Goal: Task Accomplishment & Management: Manage account settings

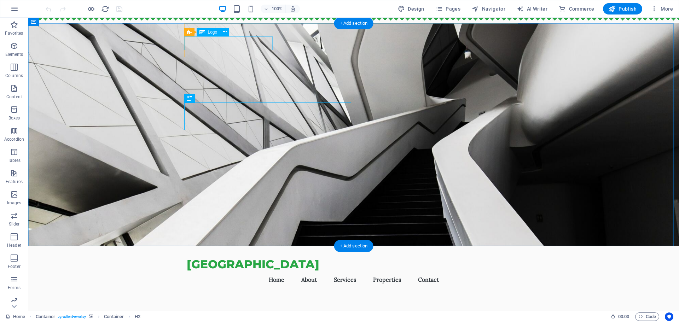
click at [252, 257] on div "[GEOGRAPHIC_DATA]" at bounding box center [354, 264] width 334 height 14
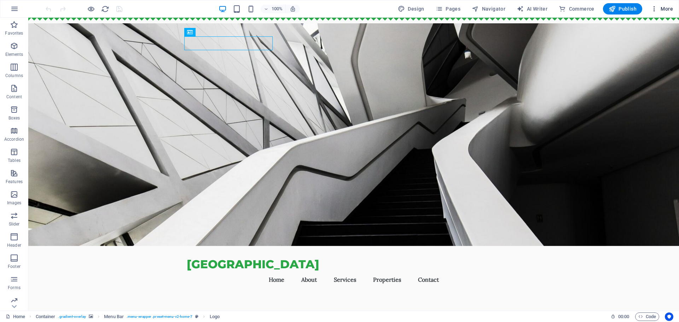
click at [653, 9] on icon "button" at bounding box center [653, 8] width 7 height 7
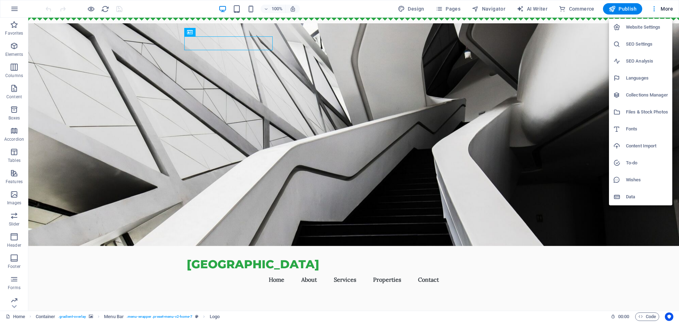
click at [663, 8] on div at bounding box center [339, 161] width 679 height 322
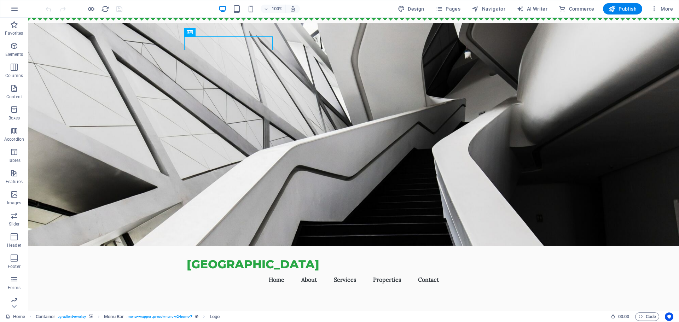
click at [663, 8] on span "More" at bounding box center [661, 8] width 22 height 7
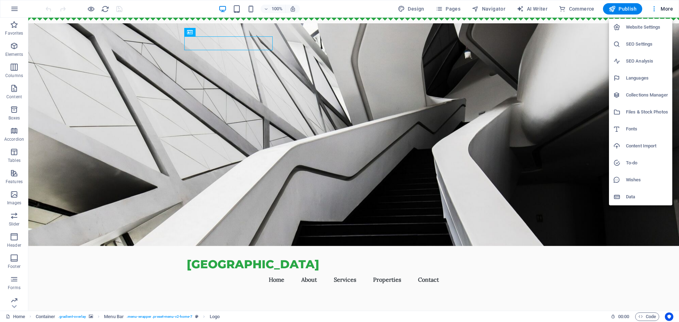
click at [23, 316] on div at bounding box center [339, 161] width 679 height 322
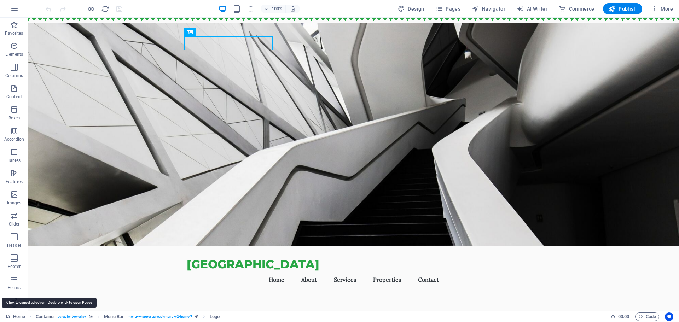
click at [21, 317] on link "Home" at bounding box center [15, 316] width 19 height 8
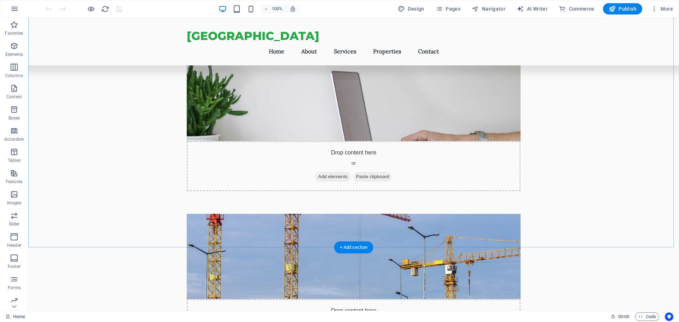
scroll to position [1626, 0]
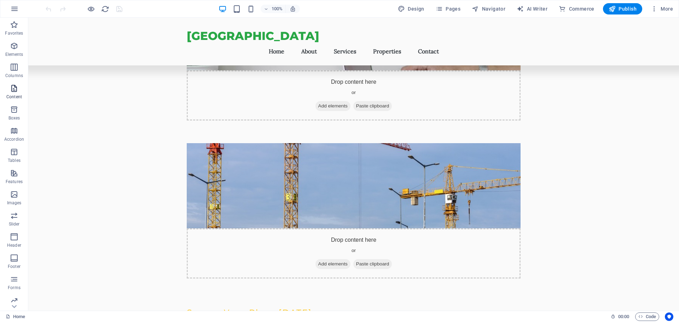
click at [13, 90] on icon "button" at bounding box center [14, 88] width 8 height 8
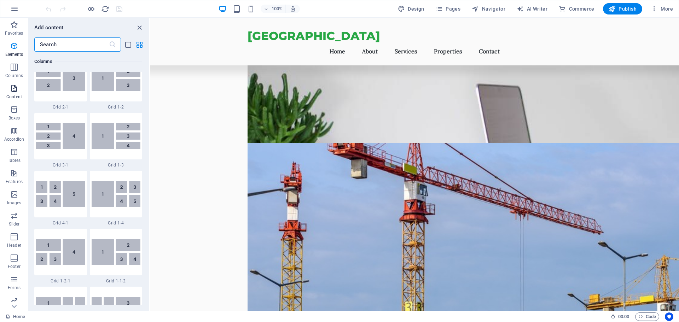
scroll to position [1237, 0]
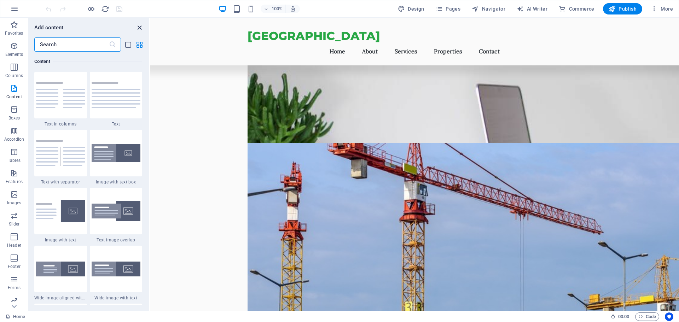
click at [138, 29] on icon "close panel" at bounding box center [139, 28] width 8 height 8
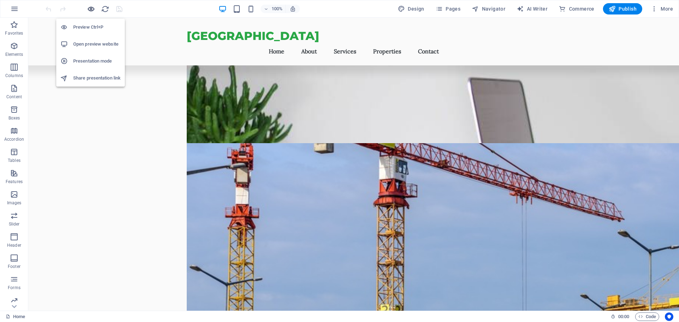
click at [89, 11] on icon "button" at bounding box center [91, 9] width 8 height 8
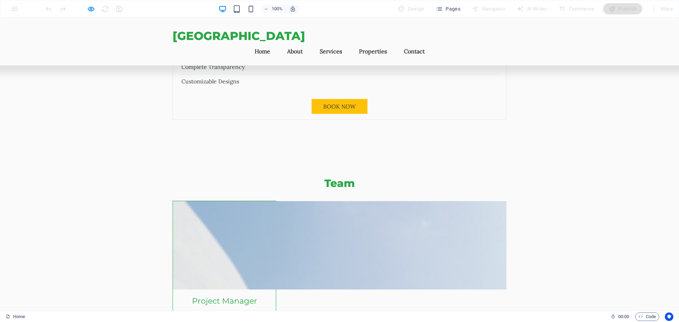
scroll to position [2659, 0]
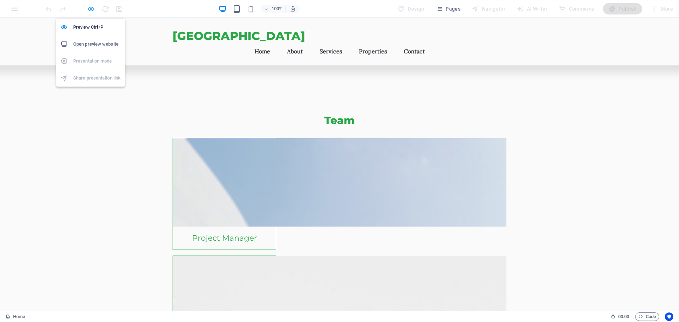
click at [90, 8] on icon "button" at bounding box center [91, 9] width 8 height 8
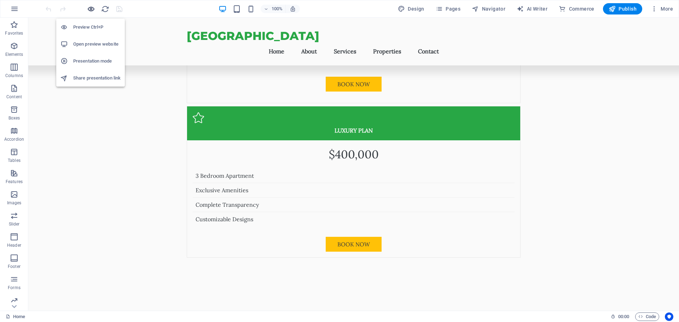
scroll to position [2638, 0]
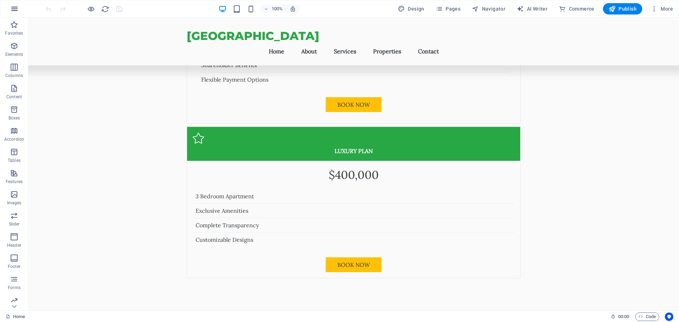
click at [16, 7] on icon "button" at bounding box center [14, 9] width 8 height 8
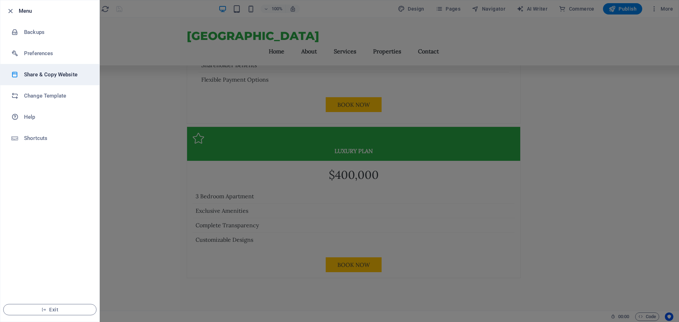
click at [63, 80] on li "Share & Copy Website" at bounding box center [49, 74] width 99 height 21
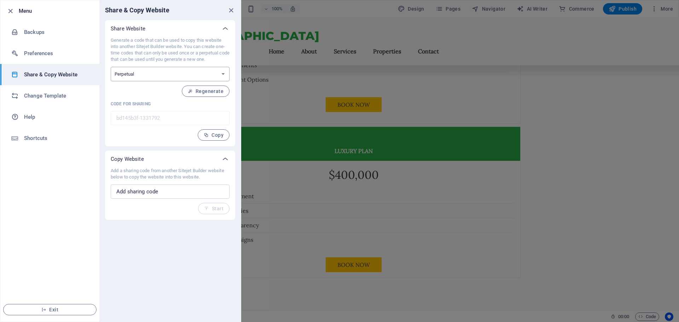
click at [140, 75] on select "One-time Perpetual" at bounding box center [170, 74] width 119 height 14
click at [69, 57] on h6 "Preferences" at bounding box center [56, 53] width 65 height 8
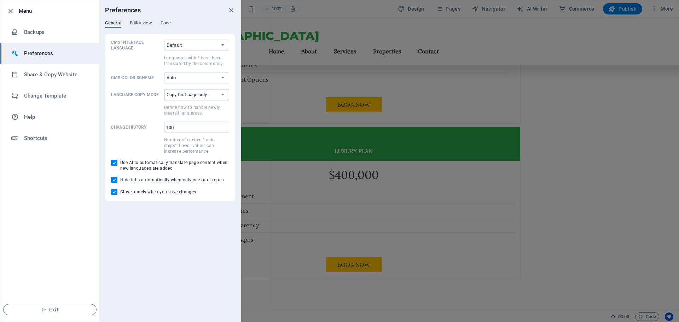
click at [212, 92] on select "Copy first page only Copy all pages" at bounding box center [196, 94] width 65 height 11
click at [141, 29] on div "General Editor view Code" at bounding box center [170, 26] width 130 height 13
click at [140, 27] on button "Editor view" at bounding box center [141, 24] width 22 height 8
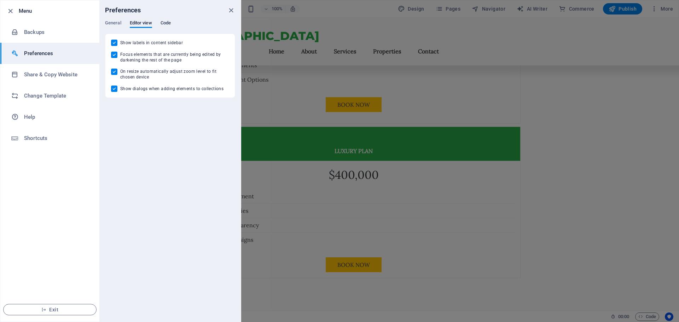
click at [170, 25] on span "Code" at bounding box center [165, 24] width 10 height 10
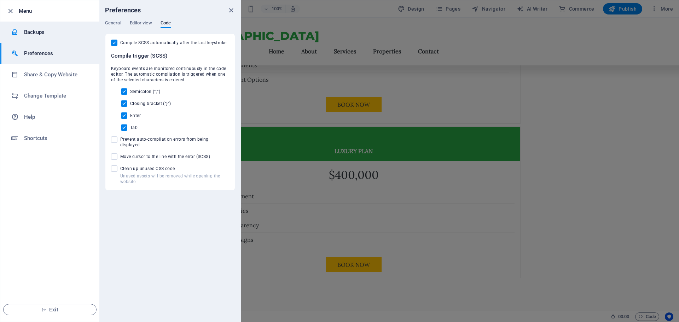
click at [48, 28] on li "Backups" at bounding box center [49, 32] width 99 height 21
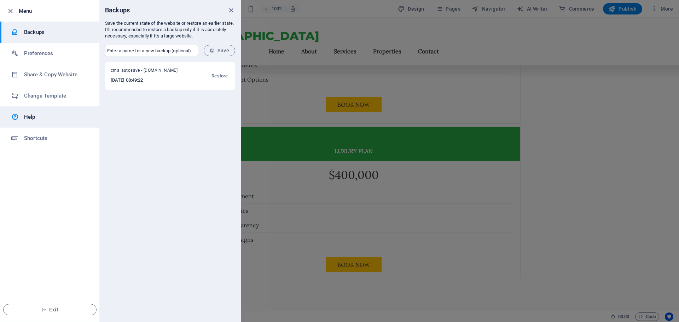
click at [54, 112] on link "Help" at bounding box center [49, 116] width 99 height 21
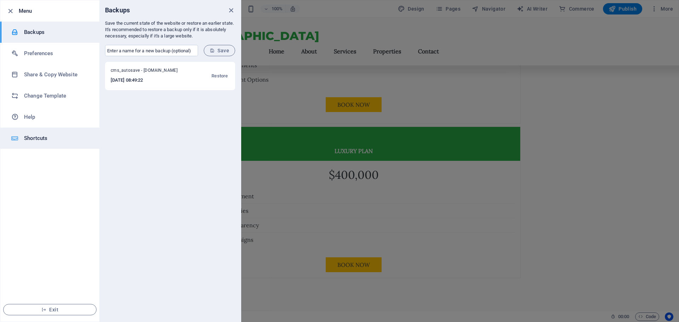
click at [48, 143] on li "Shortcuts" at bounding box center [49, 138] width 99 height 21
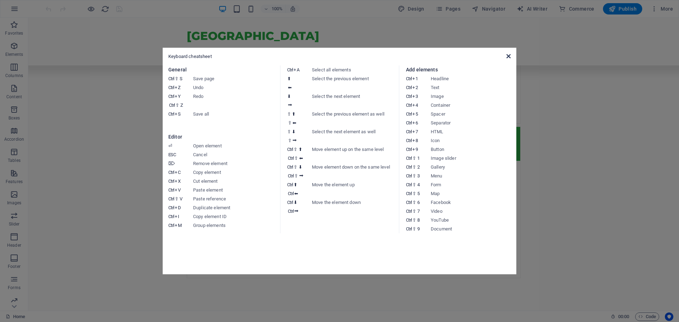
click at [509, 54] on icon at bounding box center [508, 56] width 4 height 6
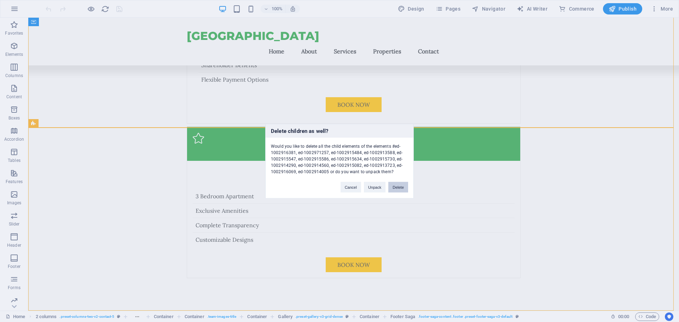
click at [395, 188] on button "Delete" at bounding box center [398, 187] width 20 height 11
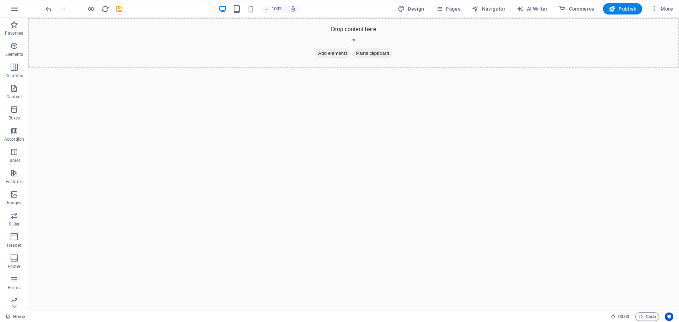
click at [242, 68] on html "Skip to main content Drop content here or Add elements Paste clipboard" at bounding box center [353, 43] width 650 height 50
click at [95, 10] on div at bounding box center [83, 8] width 79 height 11
click at [94, 9] on icon "button" at bounding box center [91, 9] width 8 height 8
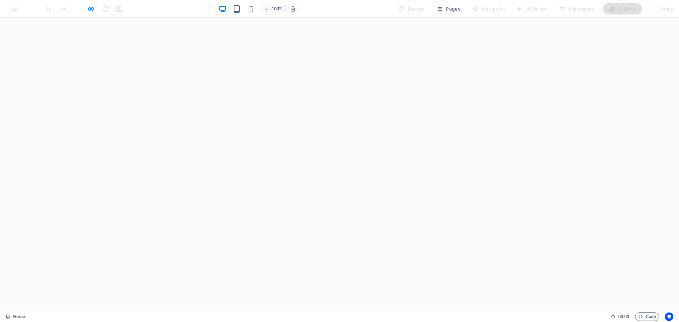
click at [89, 14] on div at bounding box center [83, 8] width 79 height 11
click at [89, 12] on icon "button" at bounding box center [91, 9] width 8 height 8
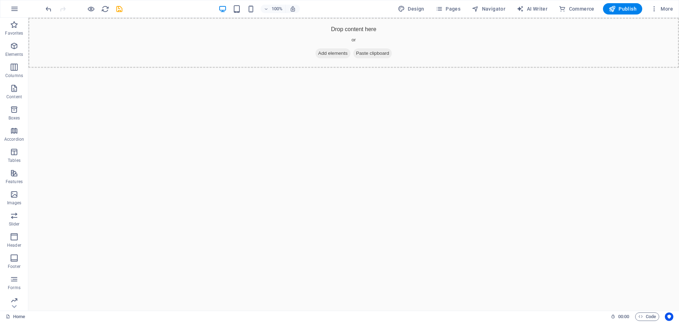
click at [439, 68] on html "Skip to main content Drop content here or Add elements Paste clipboard" at bounding box center [353, 43] width 650 height 50
click at [450, 7] on span "Pages" at bounding box center [448, 8] width 25 height 7
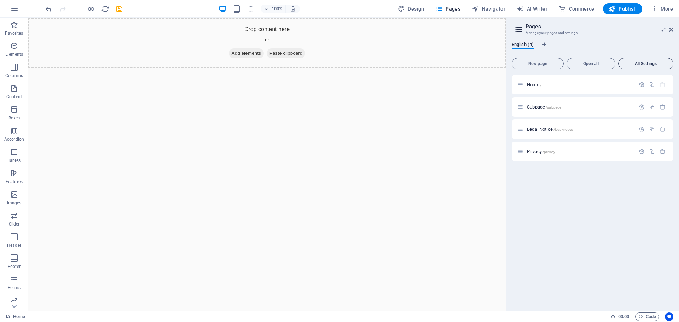
click at [638, 66] on button "All Settings" at bounding box center [645, 63] width 55 height 11
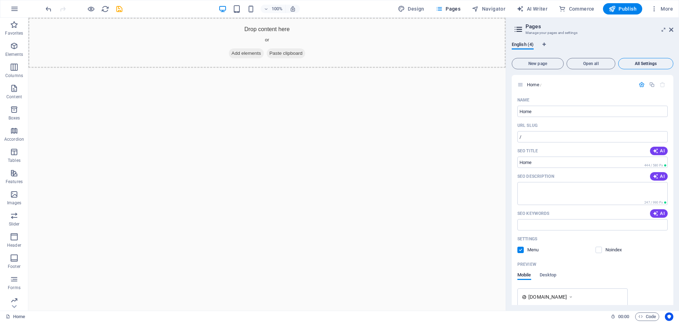
scroll to position [808, 0]
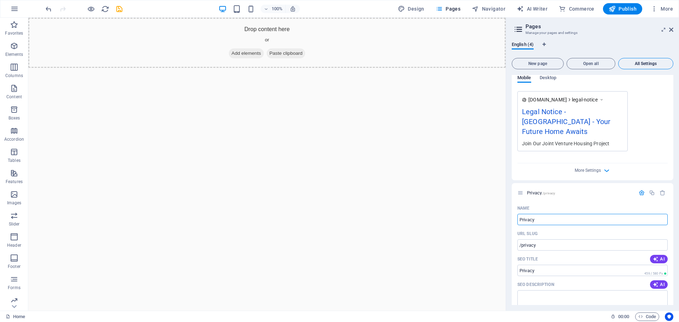
click at [647, 67] on button "All Settings" at bounding box center [645, 63] width 55 height 11
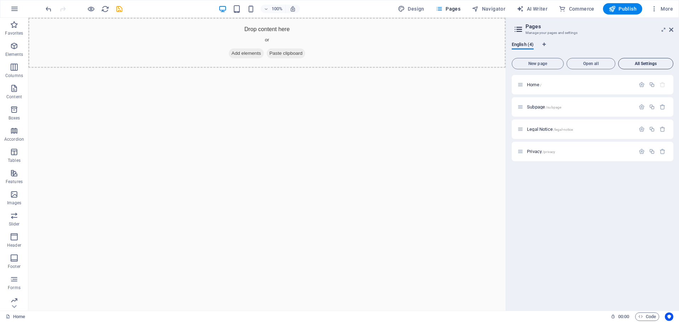
scroll to position [0, 0]
click at [413, 68] on html "Skip to main content Drop content here or Add elements Paste clipboard" at bounding box center [266, 43] width 477 height 50
click at [670, 28] on icon at bounding box center [671, 30] width 4 height 6
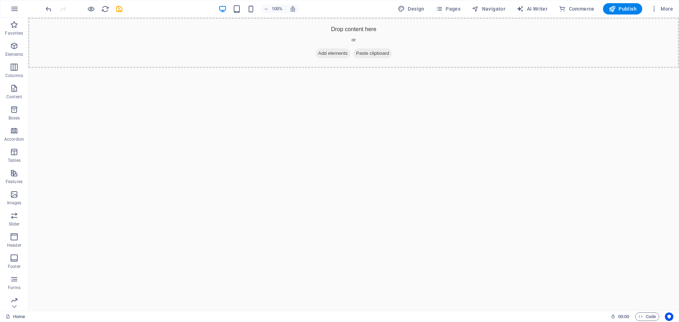
click at [468, 68] on html "Skip to main content Drop content here or Add elements Paste clipboard" at bounding box center [353, 43] width 650 height 50
click at [413, 12] on span "Design" at bounding box center [411, 8] width 27 height 7
select select "px"
select select "200"
select select "px"
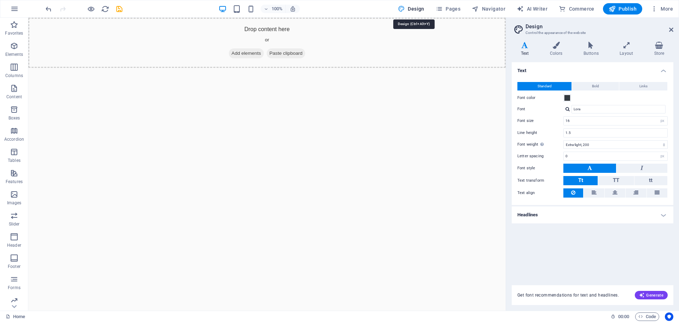
click at [413, 12] on span "Design" at bounding box center [411, 8] width 27 height 7
click at [481, 9] on span "Navigator" at bounding box center [489, 8] width 34 height 7
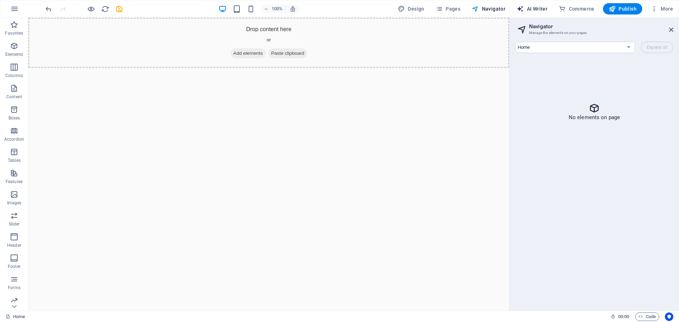
click at [533, 8] on span "AI Writer" at bounding box center [531, 8] width 31 height 7
select select "English"
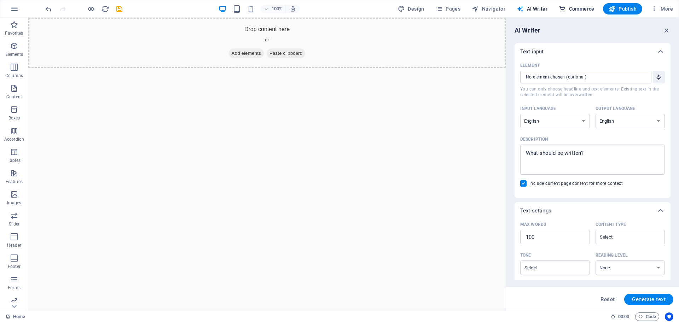
click at [580, 8] on span "Commerce" at bounding box center [577, 8] width 36 height 7
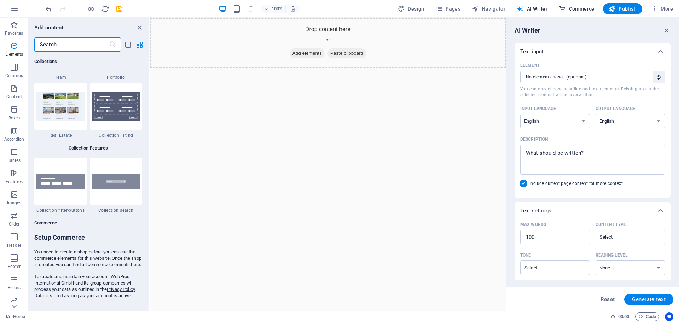
scroll to position [6812, 0]
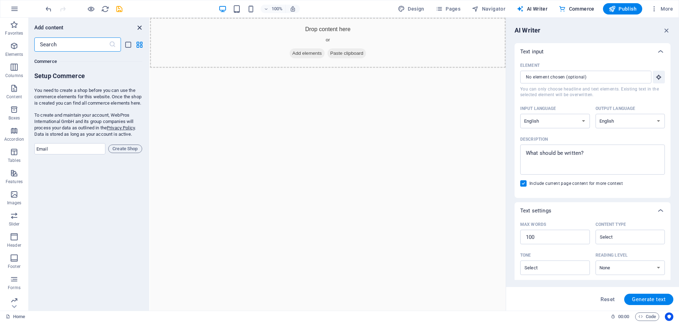
click at [141, 26] on icon "close panel" at bounding box center [139, 28] width 8 height 8
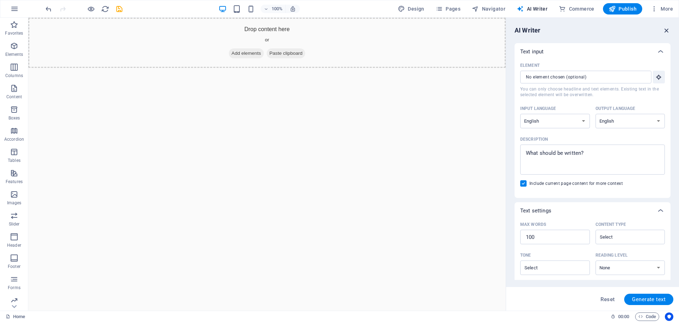
click at [670, 29] on icon "button" at bounding box center [666, 31] width 8 height 8
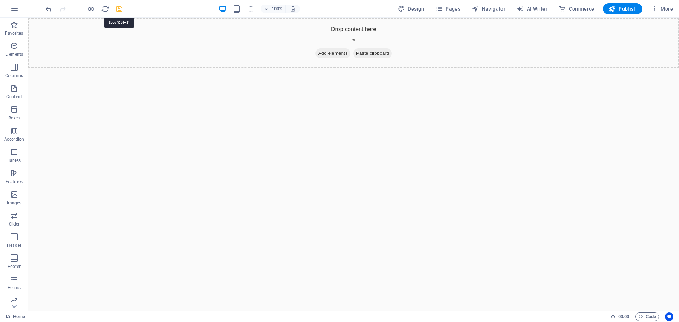
click at [121, 8] on icon "save" at bounding box center [119, 9] width 8 height 8
click at [17, 11] on icon "button" at bounding box center [14, 9] width 8 height 8
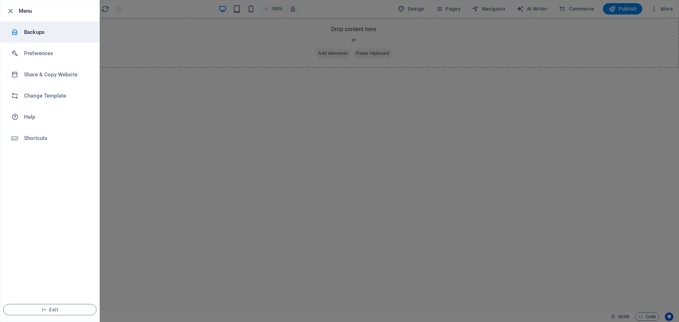
click at [24, 29] on h6 "Backups" at bounding box center [56, 32] width 65 height 8
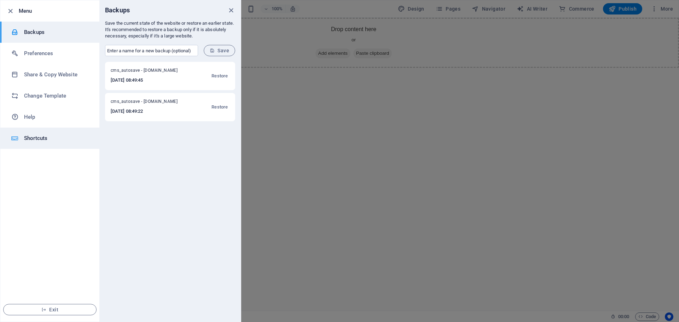
drag, startPoint x: 157, startPoint y: 73, endPoint x: 46, endPoint y: 135, distance: 126.9
click at [46, 135] on h6 "Shortcuts" at bounding box center [56, 138] width 65 height 8
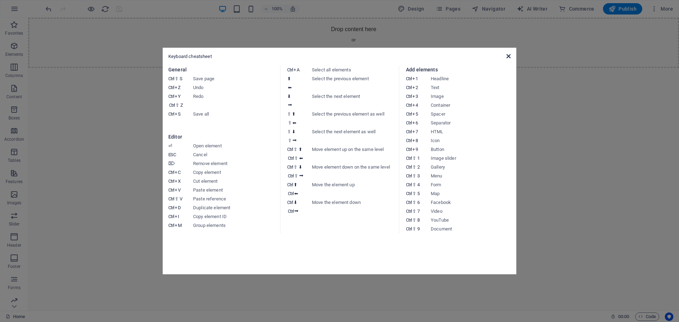
click at [507, 57] on icon at bounding box center [508, 56] width 4 height 6
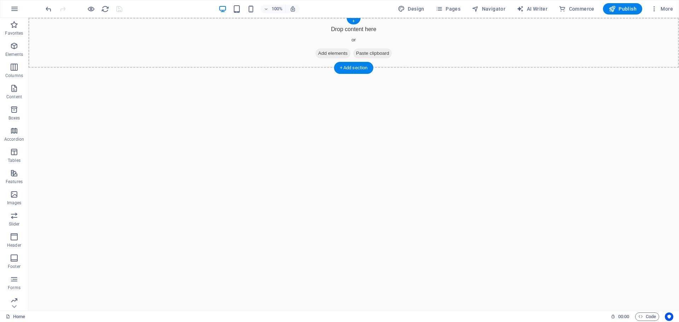
click at [456, 51] on div "Drop content here or Add elements Paste clipboard" at bounding box center [353, 43] width 650 height 50
click at [429, 35] on div "Drop content here or Add elements Paste clipboard" at bounding box center [353, 43] width 650 height 50
click at [653, 10] on icon "button" at bounding box center [653, 8] width 7 height 7
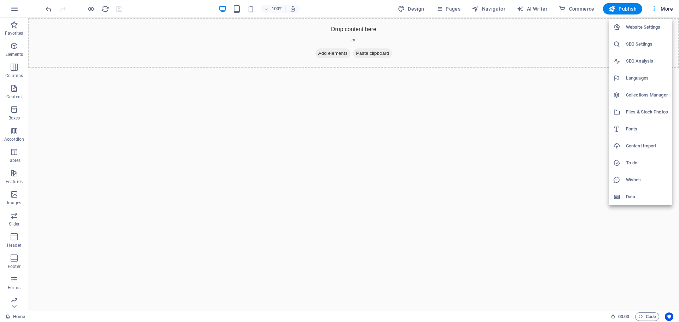
click at [650, 31] on h6 "Website Settings" at bounding box center [647, 27] width 42 height 8
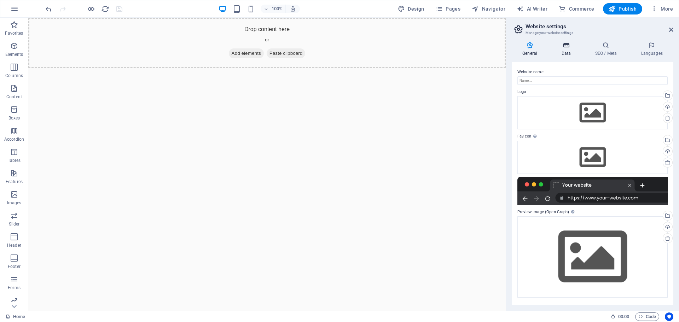
click at [561, 48] on icon at bounding box center [565, 45] width 31 height 7
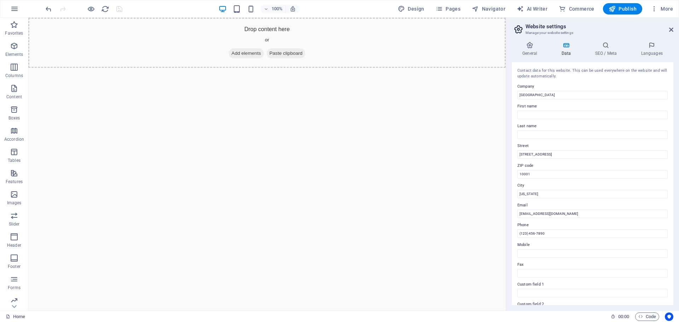
click at [576, 88] on label "Company" at bounding box center [592, 86] width 150 height 8
click at [576, 91] on input "[GEOGRAPHIC_DATA]" at bounding box center [592, 95] width 150 height 8
drag, startPoint x: 574, startPoint y: 92, endPoint x: 514, endPoint y: 94, distance: 60.5
click at [514, 94] on div "Contact data for this website. This can be used everywhere on the website and w…" at bounding box center [593, 183] width 162 height 243
click at [568, 112] on input "First name" at bounding box center [592, 115] width 150 height 8
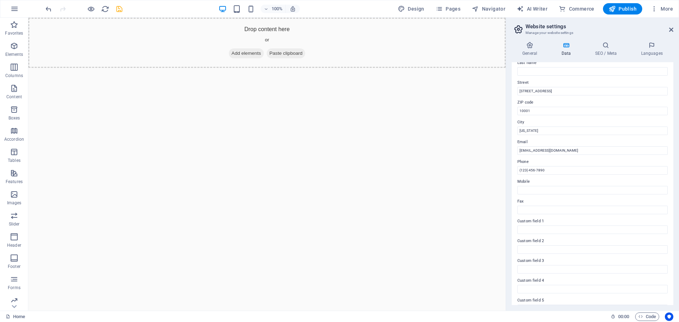
scroll to position [97, 0]
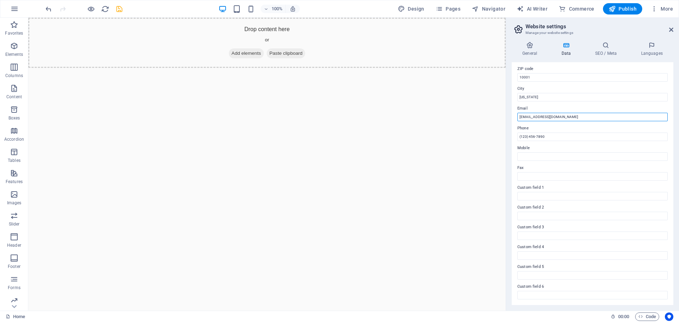
drag, startPoint x: 591, startPoint y: 134, endPoint x: 549, endPoint y: 140, distance: 41.9
drag, startPoint x: 582, startPoint y: 154, endPoint x: 495, endPoint y: 134, distance: 89.1
click at [536, 126] on label "Phone" at bounding box center [592, 128] width 150 height 8
click at [536, 133] on input "Phone" at bounding box center [592, 137] width 150 height 8
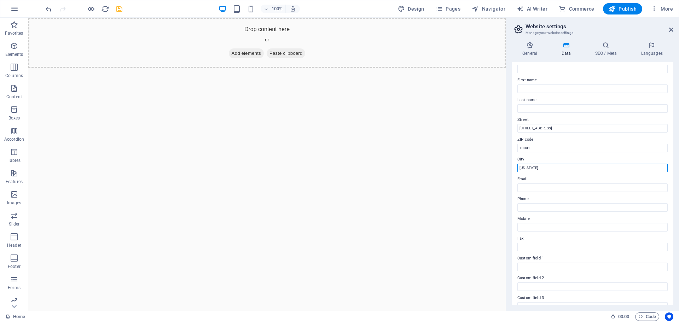
drag, startPoint x: 575, startPoint y: 183, endPoint x: 504, endPoint y: 165, distance: 73.5
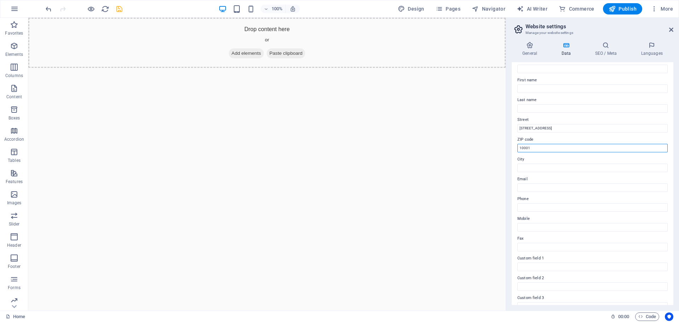
drag, startPoint x: 562, startPoint y: 165, endPoint x: 496, endPoint y: 147, distance: 68.4
drag, startPoint x: 575, startPoint y: 147, endPoint x: 495, endPoint y: 132, distance: 81.7
click at [533, 121] on label "Street" at bounding box center [592, 120] width 150 height 8
click at [533, 124] on input "Street" at bounding box center [592, 128] width 150 height 8
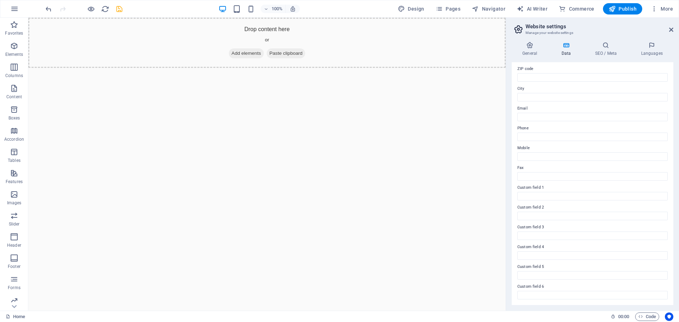
scroll to position [0, 0]
click at [596, 54] on h4 "SEO / Meta" at bounding box center [607, 49] width 46 height 15
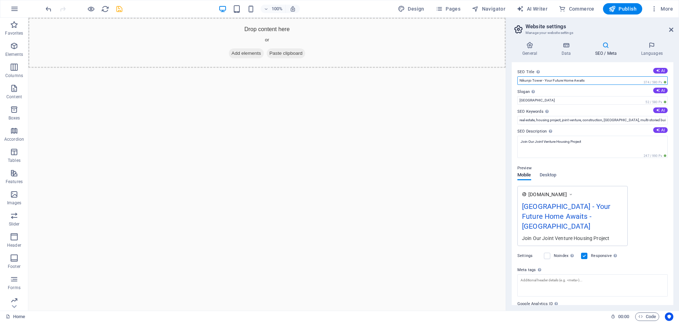
drag, startPoint x: 608, startPoint y: 80, endPoint x: 509, endPoint y: 82, distance: 98.7
click at [509, 82] on div "General Data SEO / Meta Languages Website name Logo Drag files here, click to c…" at bounding box center [592, 173] width 173 height 275
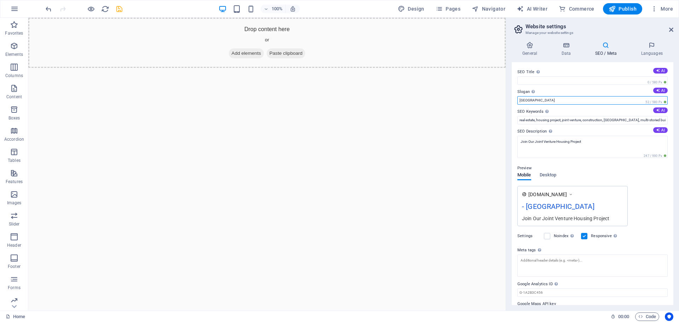
drag, startPoint x: 567, startPoint y: 117, endPoint x: 504, endPoint y: 100, distance: 65.7
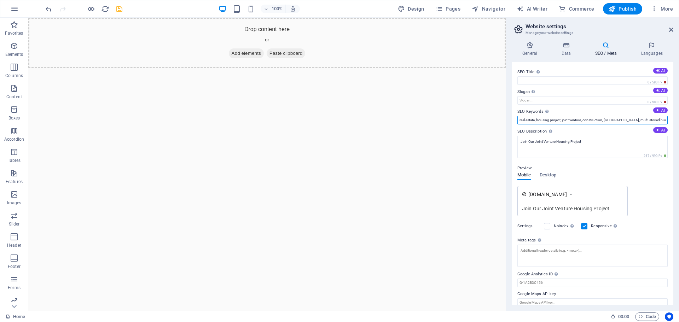
click at [543, 119] on input "real estate, housing project, joint venture, construction, Nikunjo Tower, multi…" at bounding box center [592, 120] width 150 height 8
type input "1"
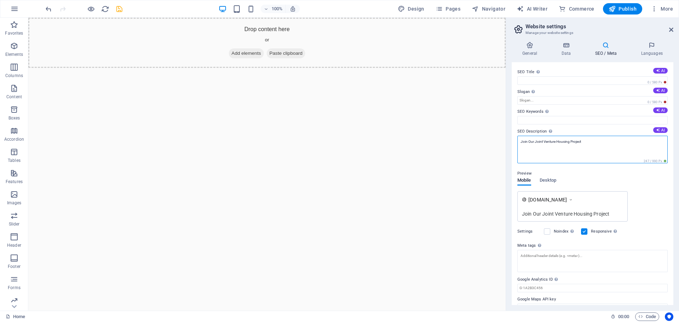
drag, startPoint x: 632, startPoint y: 162, endPoint x: 499, endPoint y: 142, distance: 134.4
click at [578, 178] on div "Preview Mobile Desktop www.example.com Join Our Joint Venture Housing Project" at bounding box center [592, 193] width 150 height 58
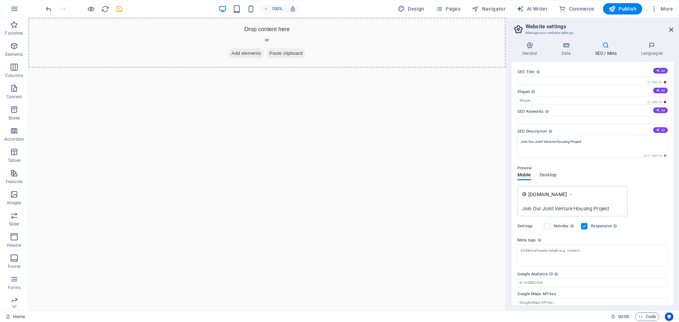
scroll to position [7, 0]
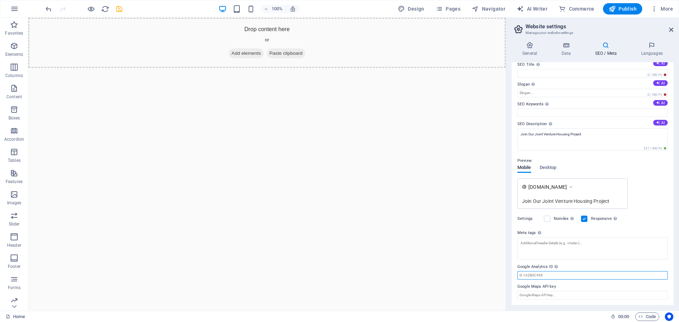
click at [565, 274] on input "Google Analytics ID Please only add the Google Analytics ID. We automatically i…" at bounding box center [592, 275] width 150 height 8
click at [559, 298] on input "Google Maps API key" at bounding box center [592, 295] width 150 height 8
click at [629, 168] on div "Preview Mobile Desktop www.example.com Join Our Joint Venture Housing Project" at bounding box center [592, 180] width 150 height 58
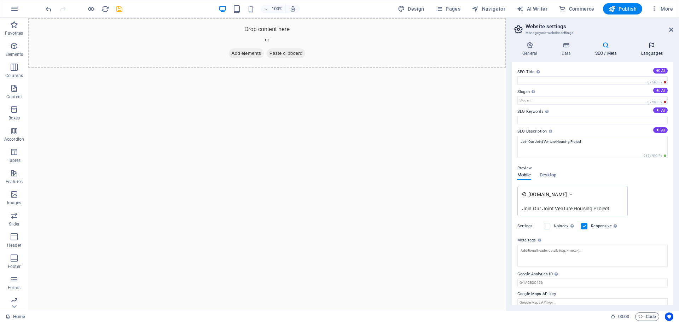
click at [645, 51] on h4 "Languages" at bounding box center [651, 49] width 43 height 15
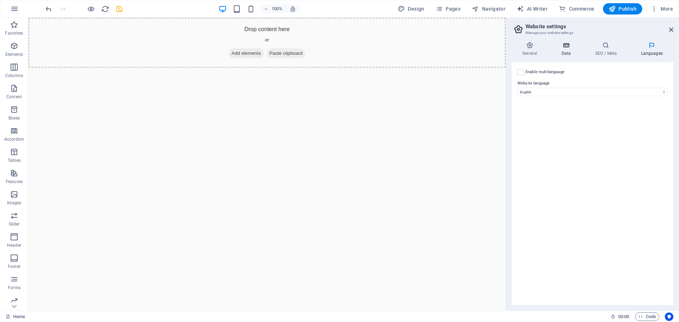
click at [558, 50] on h4 "Data" at bounding box center [567, 49] width 34 height 15
click at [532, 50] on h4 "General" at bounding box center [531, 49] width 39 height 15
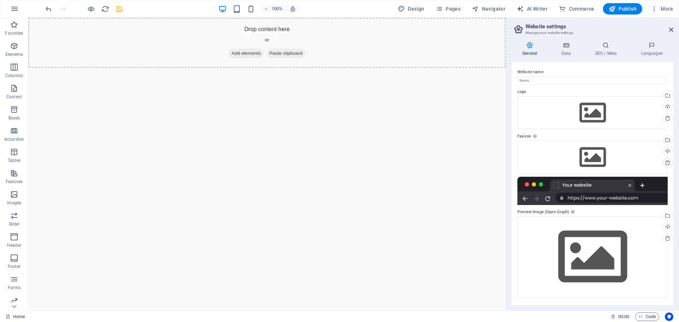
click at [668, 162] on icon at bounding box center [668, 163] width 6 height 6
click at [668, 115] on icon at bounding box center [668, 118] width 6 height 6
click at [671, 28] on icon at bounding box center [671, 30] width 4 height 6
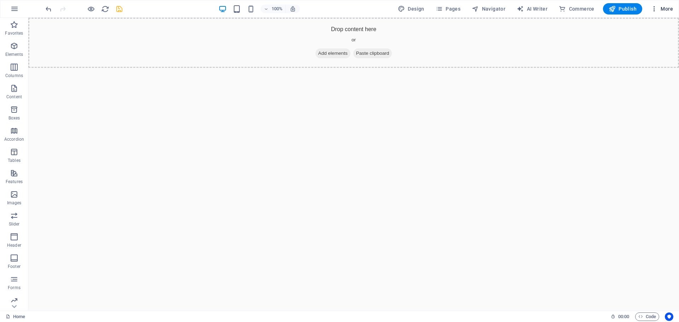
click at [656, 12] on icon "button" at bounding box center [653, 8] width 7 height 7
click at [627, 111] on h6 "Files & Stock Photos" at bounding box center [647, 112] width 42 height 8
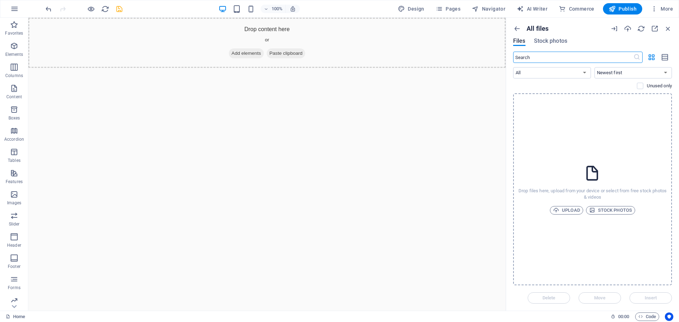
click at [512, 29] on div "All files Files Stock photos ​ All Images Documents Audio Video Vector Other Ne…" at bounding box center [592, 164] width 173 height 293
click at [515, 27] on icon "button" at bounding box center [517, 29] width 8 height 8
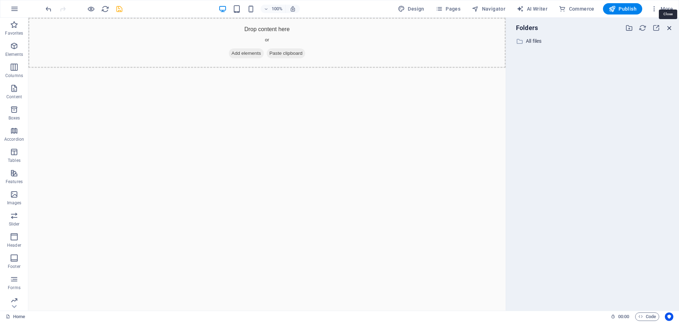
click at [671, 28] on icon "button" at bounding box center [669, 28] width 8 height 8
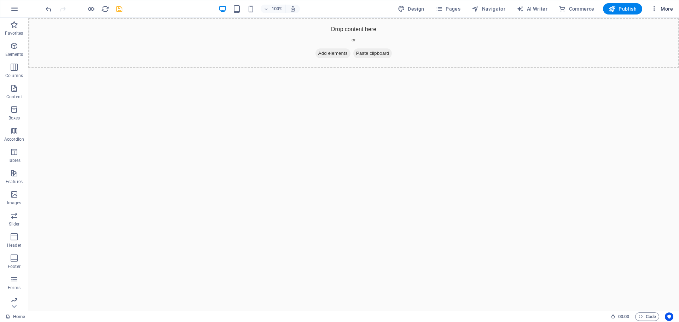
click at [655, 6] on icon "button" at bounding box center [653, 8] width 7 height 7
click at [83, 214] on div at bounding box center [339, 161] width 679 height 322
click at [14, 152] on icon "button" at bounding box center [14, 152] width 8 height 8
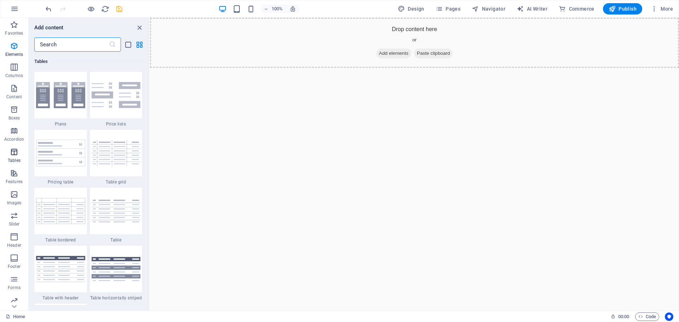
scroll to position [2448, 0]
click at [13, 27] on icon "button" at bounding box center [14, 25] width 8 height 8
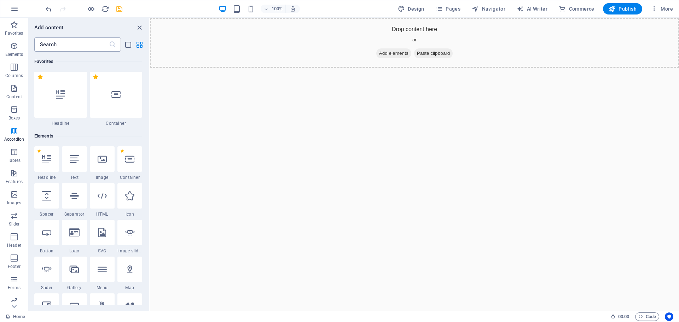
scroll to position [0, 0]
click at [103, 10] on icon "reload" at bounding box center [105, 9] width 8 height 8
click at [358, 80] on html "Skip to main content Drop content here or Add elements Paste clipboard" at bounding box center [414, 49] width 529 height 62
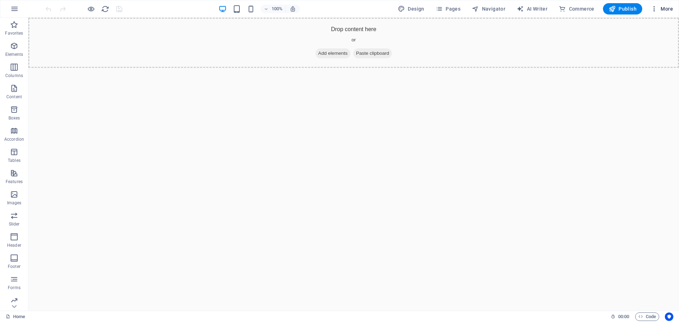
click at [660, 10] on span "More" at bounding box center [661, 8] width 22 height 7
click at [644, 22] on li "Website Settings" at bounding box center [640, 27] width 63 height 17
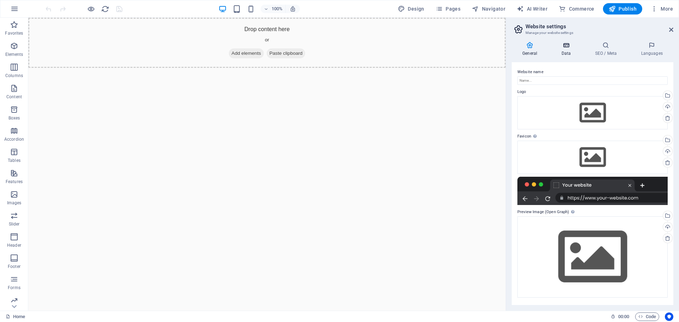
click at [566, 48] on icon at bounding box center [565, 45] width 31 height 7
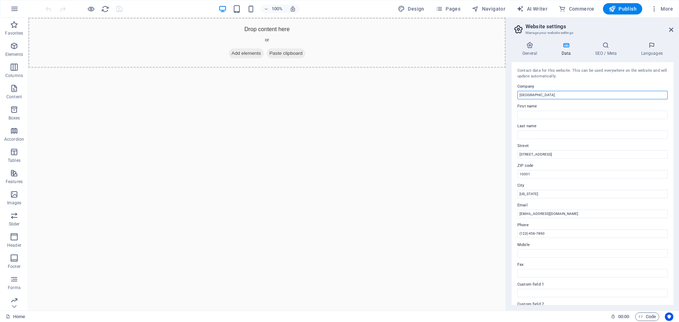
drag, startPoint x: 581, startPoint y: 113, endPoint x: 495, endPoint y: 98, distance: 87.1
click at [523, 104] on label "First name" at bounding box center [592, 106] width 150 height 8
click at [523, 111] on input "First name" at bounding box center [592, 115] width 150 height 8
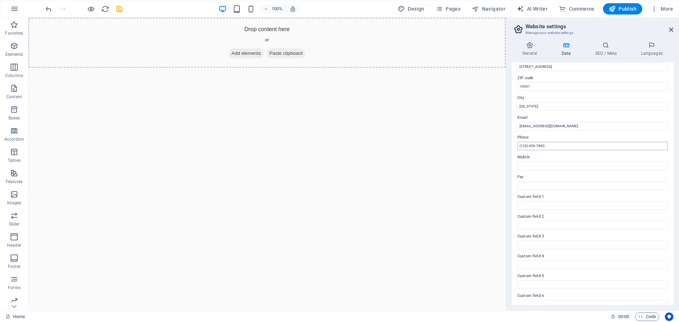
scroll to position [97, 0]
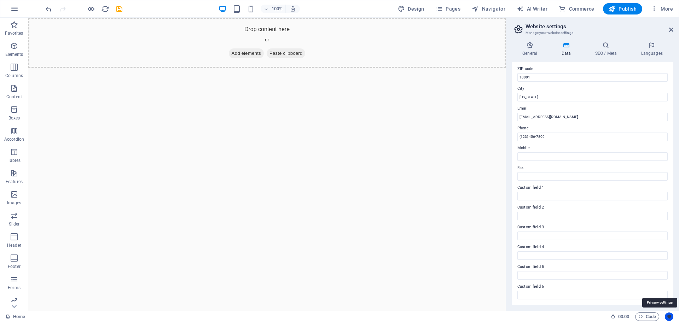
click at [666, 316] on button "Usercentrics" at bounding box center [669, 316] width 8 height 8
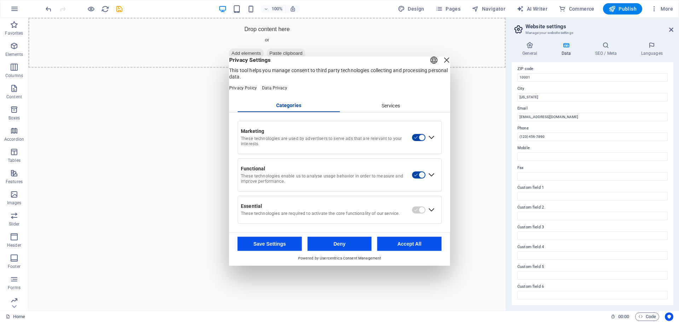
click at [378, 110] on div "Services" at bounding box center [390, 106] width 102 height 12
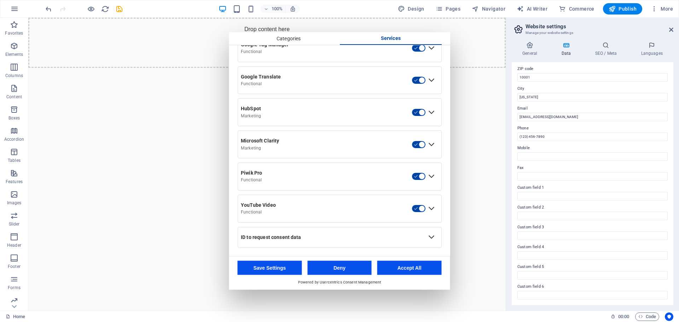
scroll to position [296, 0]
click at [426, 235] on div "Expand ID to request consent data" at bounding box center [431, 237] width 11 height 11
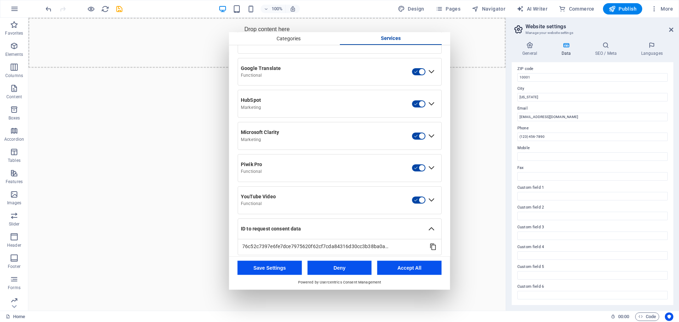
scroll to position [312, 0]
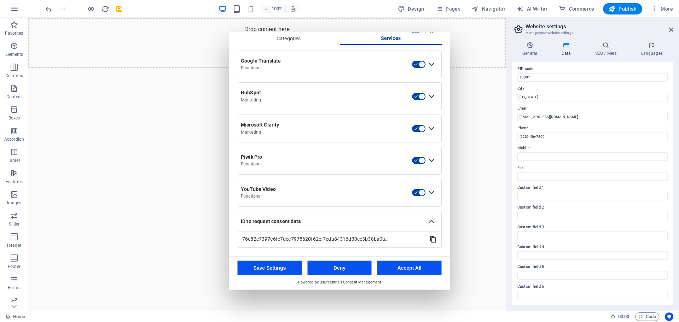
click at [359, 272] on button "Deny" at bounding box center [339, 268] width 64 height 14
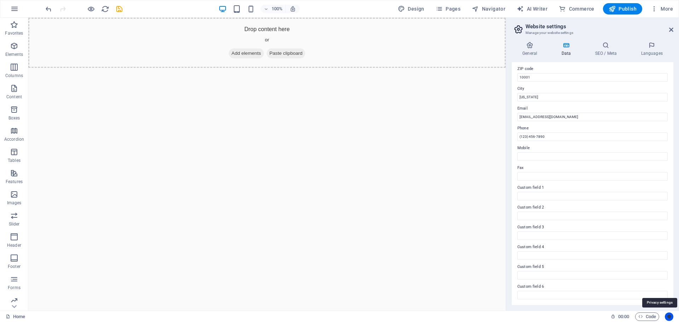
click at [667, 318] on icon "Usercentrics" at bounding box center [668, 316] width 5 height 5
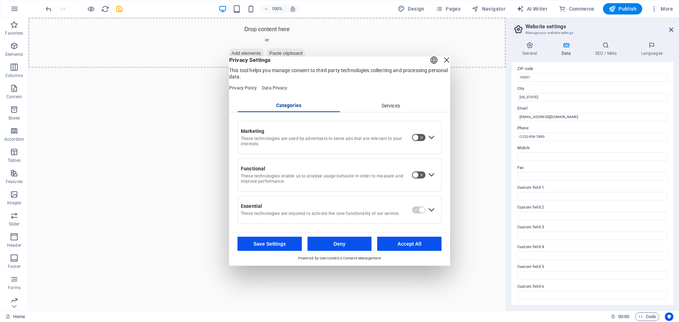
click at [385, 107] on div "Services" at bounding box center [390, 106] width 102 height 12
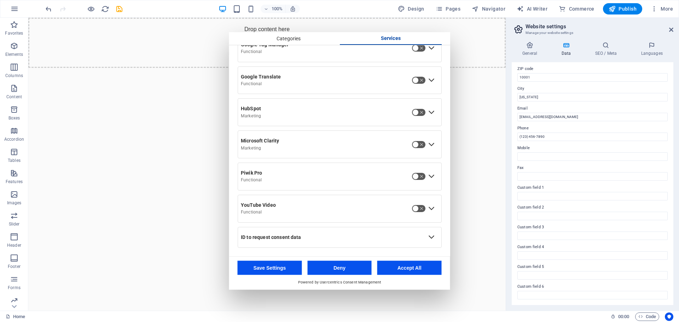
scroll to position [296, 0]
click at [335, 264] on button "Deny" at bounding box center [339, 268] width 64 height 14
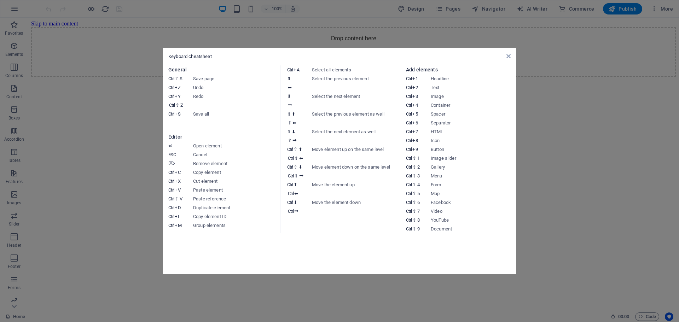
click at [596, 214] on aside "Keyboard cheatsheet General Ctrl ⇧ S Save page Ctrl Z Undo Ctrl Y Ctrl ⇧ Z Redo…" at bounding box center [339, 161] width 679 height 322
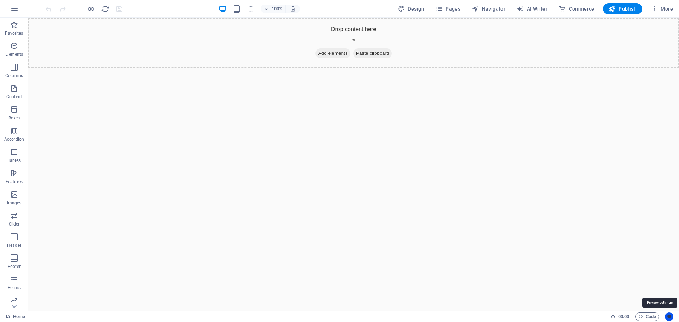
click at [668, 317] on icon "Usercentrics" at bounding box center [668, 316] width 5 height 5
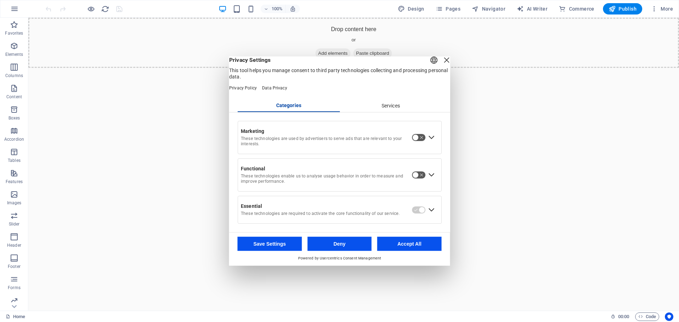
click at [374, 112] on div "Services" at bounding box center [390, 106] width 102 height 12
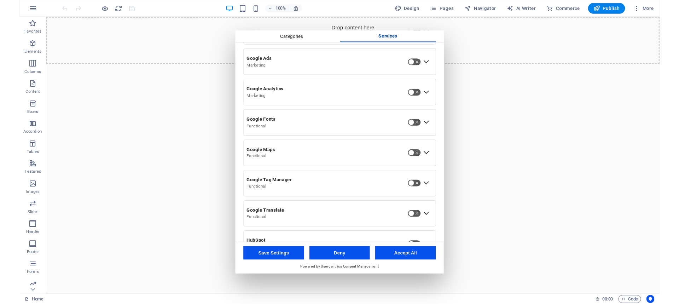
scroll to position [296, 0]
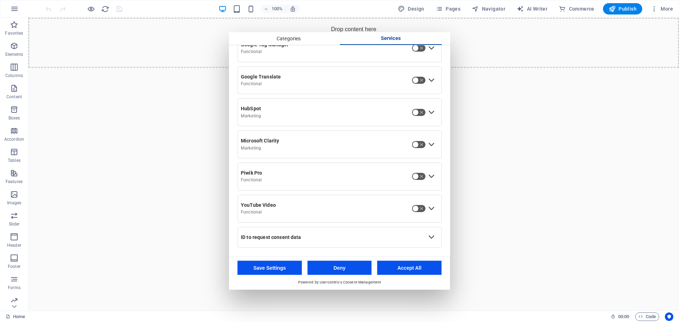
click at [342, 269] on button "Deny" at bounding box center [339, 268] width 64 height 14
